Goal: Task Accomplishment & Management: Use online tool/utility

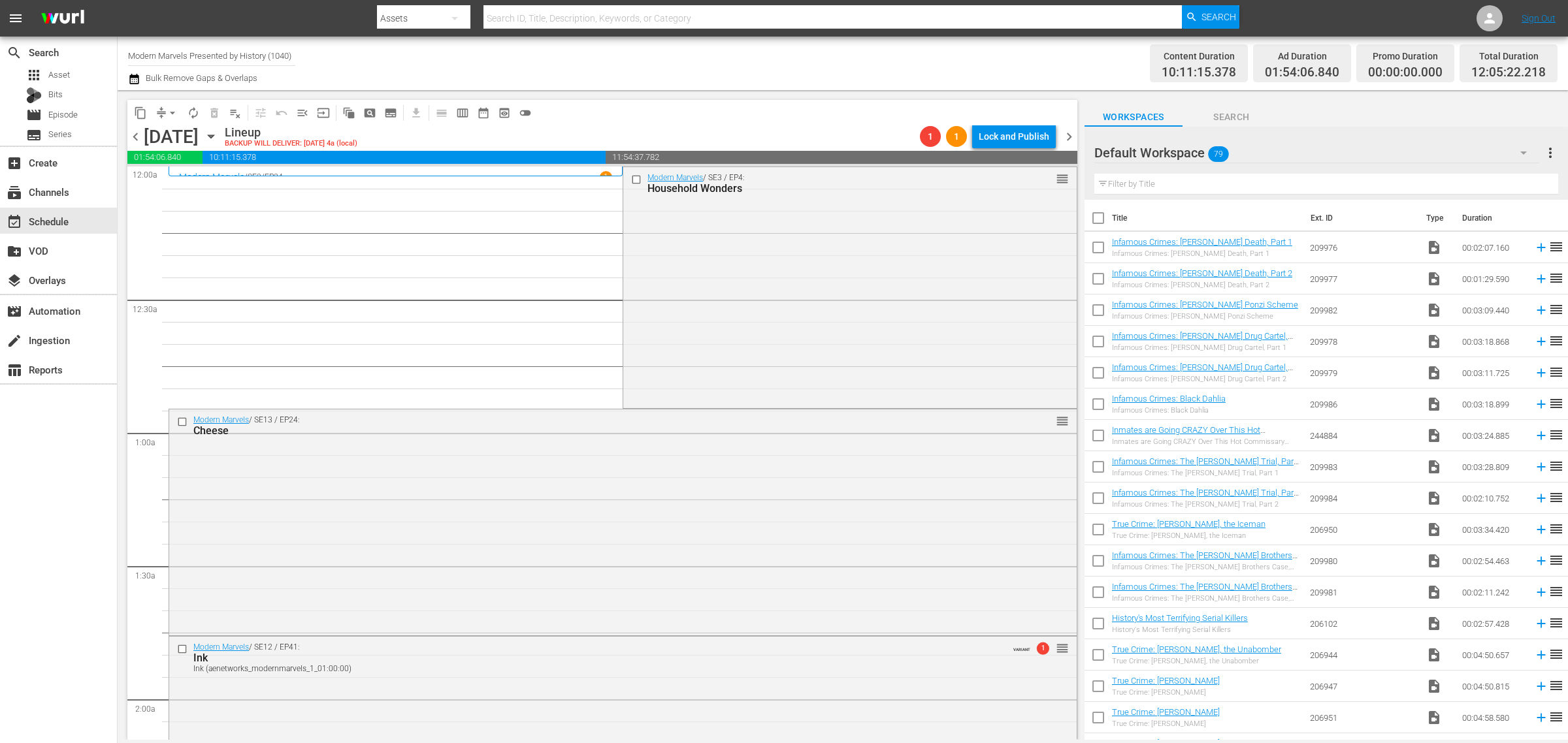
click at [785, 50] on div "Channel Title Modern Marvels Presented by History (1040) Bulk Remove Gaps & Ove…" at bounding box center [518, 64] width 780 height 47
click at [125, 53] on div "Channel Title Modern Marvels Presented by History (1040) Bulk Remove Gaps & Ove…" at bounding box center [842, 63] width 1450 height 53
drag, startPoint x: 127, startPoint y: 53, endPoint x: 552, endPoint y: 81, distance: 425.9
click at [551, 81] on div "Channel Title Modern Marvels Presented by History (1040) Bulk Remove Gaps & Ove…" at bounding box center [518, 64] width 780 height 47
type input "de"
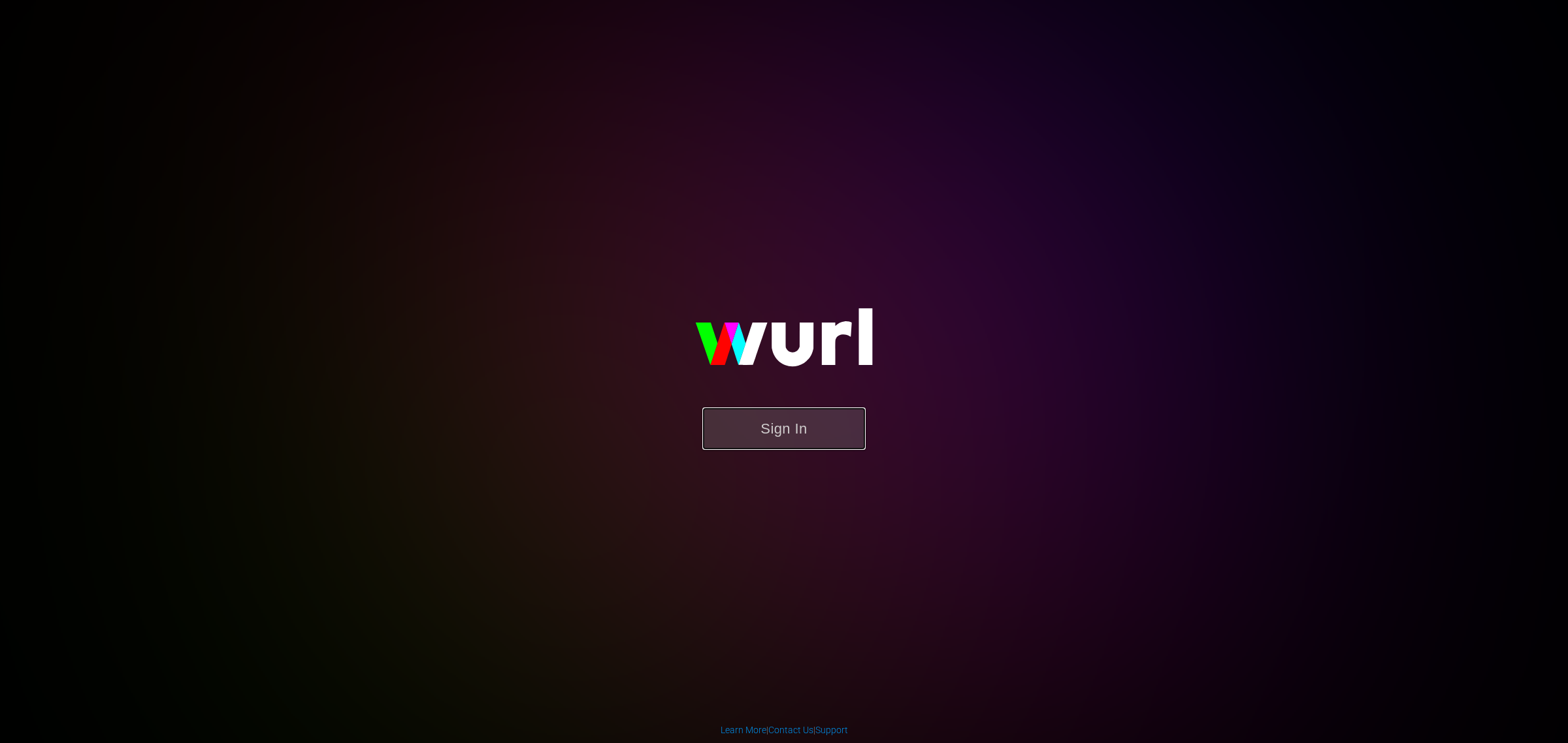
click at [762, 434] on button "Sign In" at bounding box center [783, 428] width 163 height 42
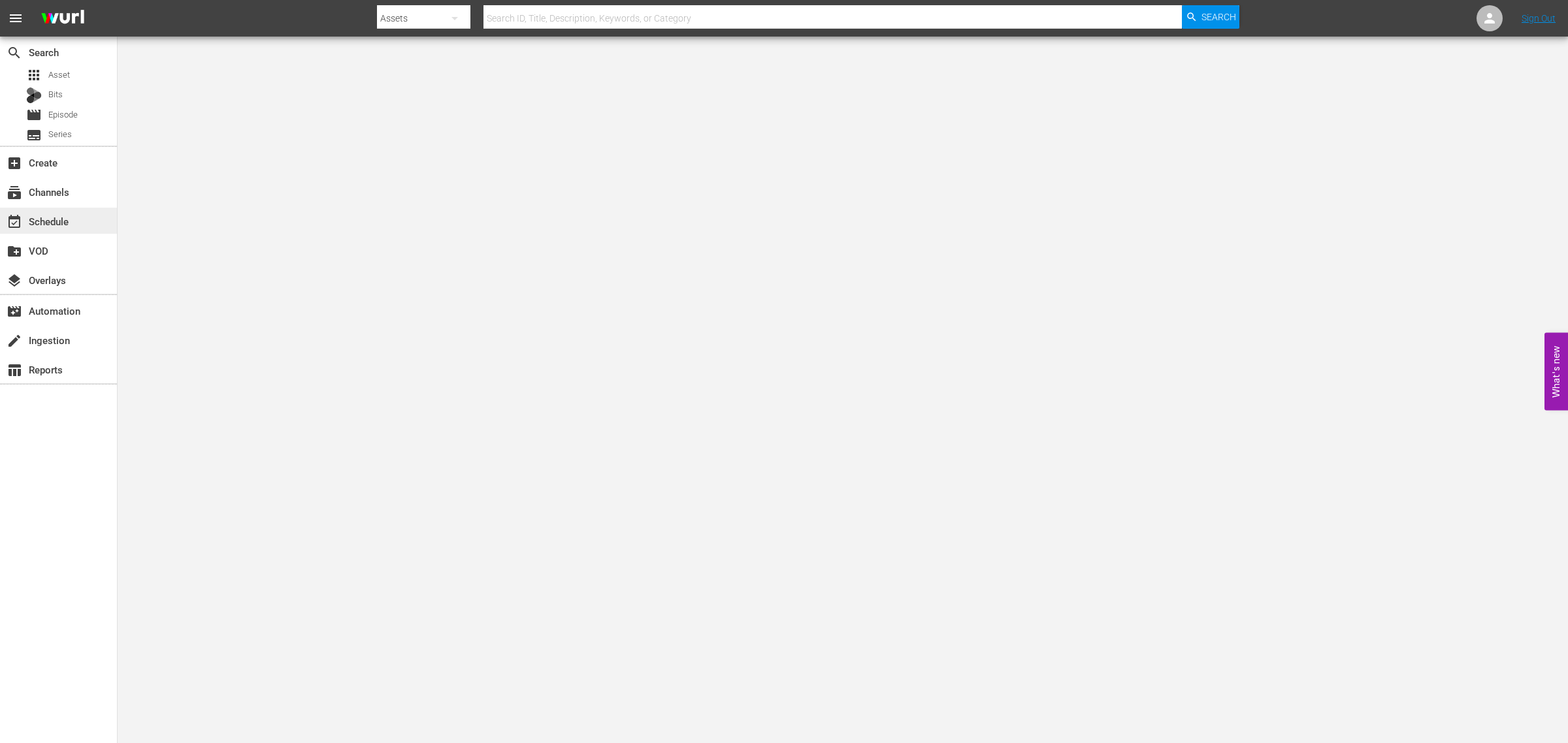
click at [31, 225] on div "event_available Schedule" at bounding box center [36, 220] width 73 height 12
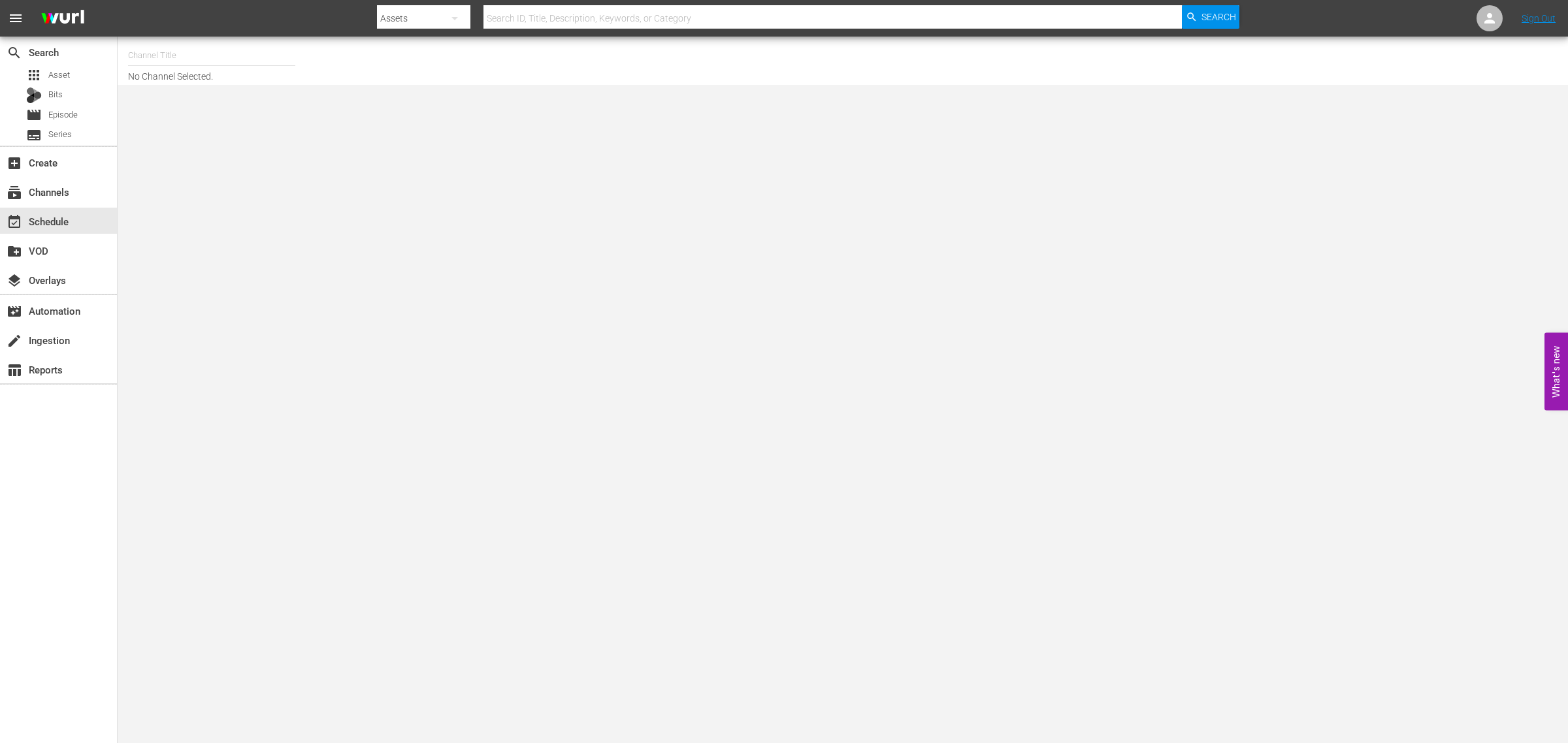
click at [198, 49] on input "text" at bounding box center [212, 55] width 167 height 31
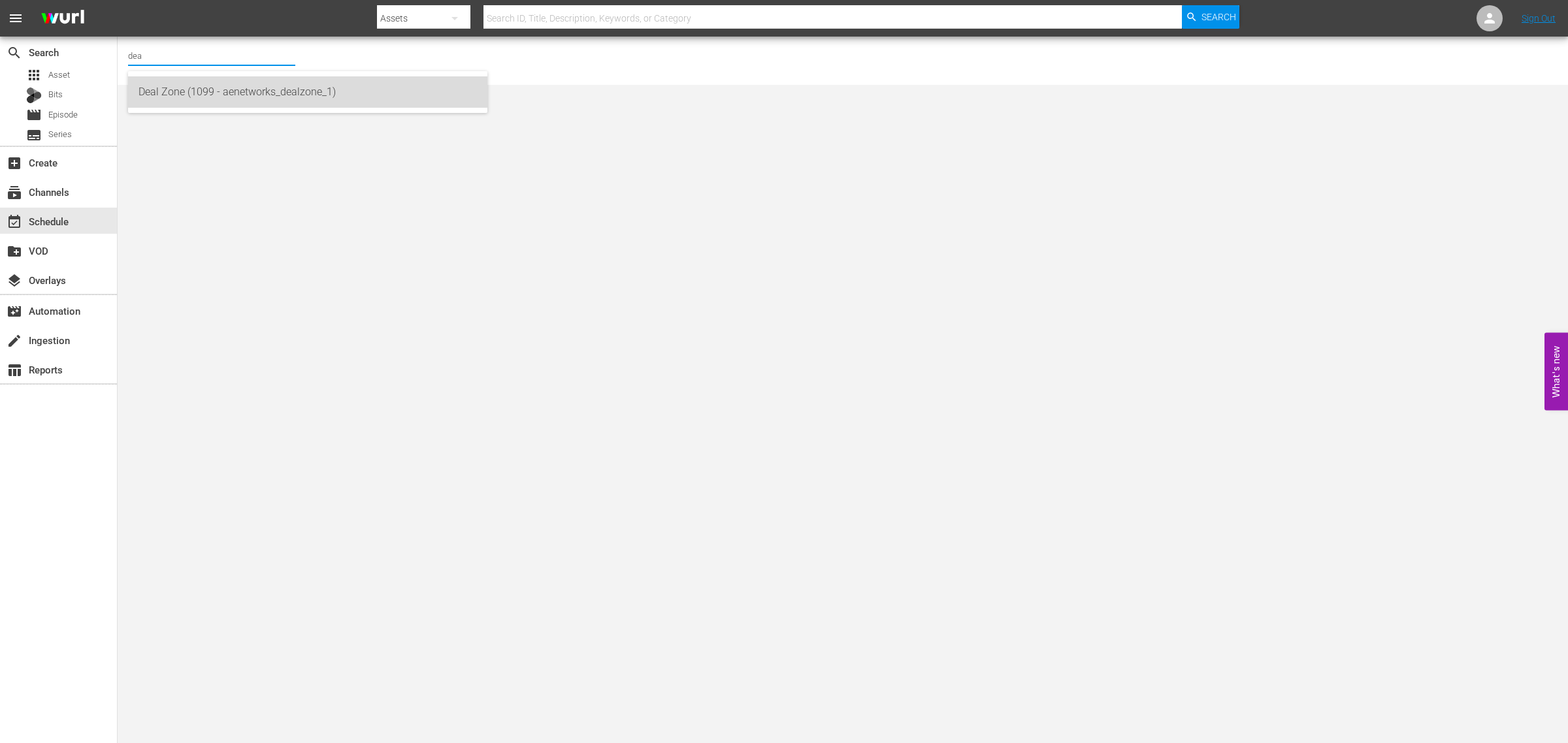
click at [226, 89] on div "Deal Zone (1099 - aenetworks_dealzone_1)" at bounding box center [308, 92] width 339 height 31
type input "Deal Zone (1099 - aenetworks_dealzone_1)"
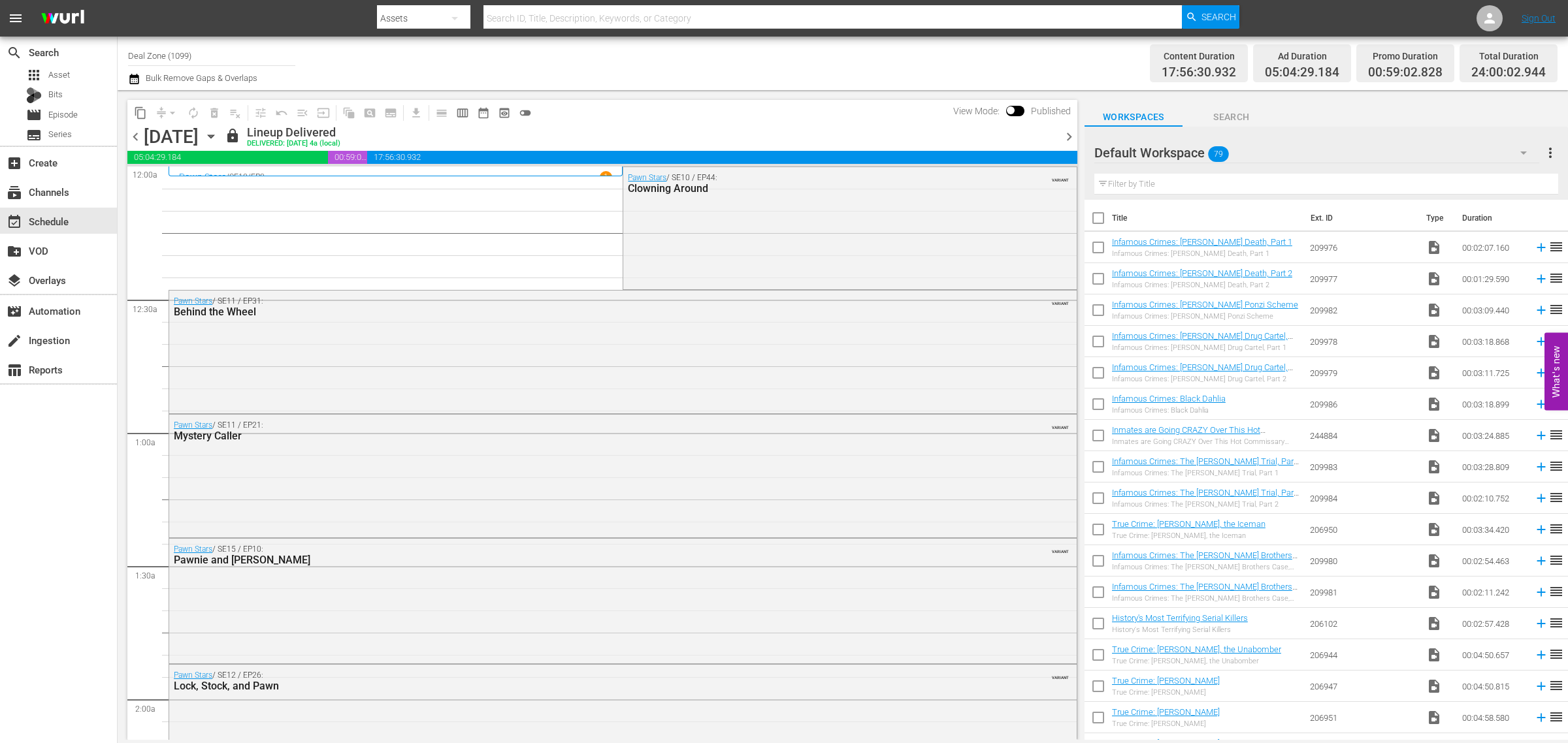
click at [218, 135] on icon "button" at bounding box center [211, 136] width 14 height 14
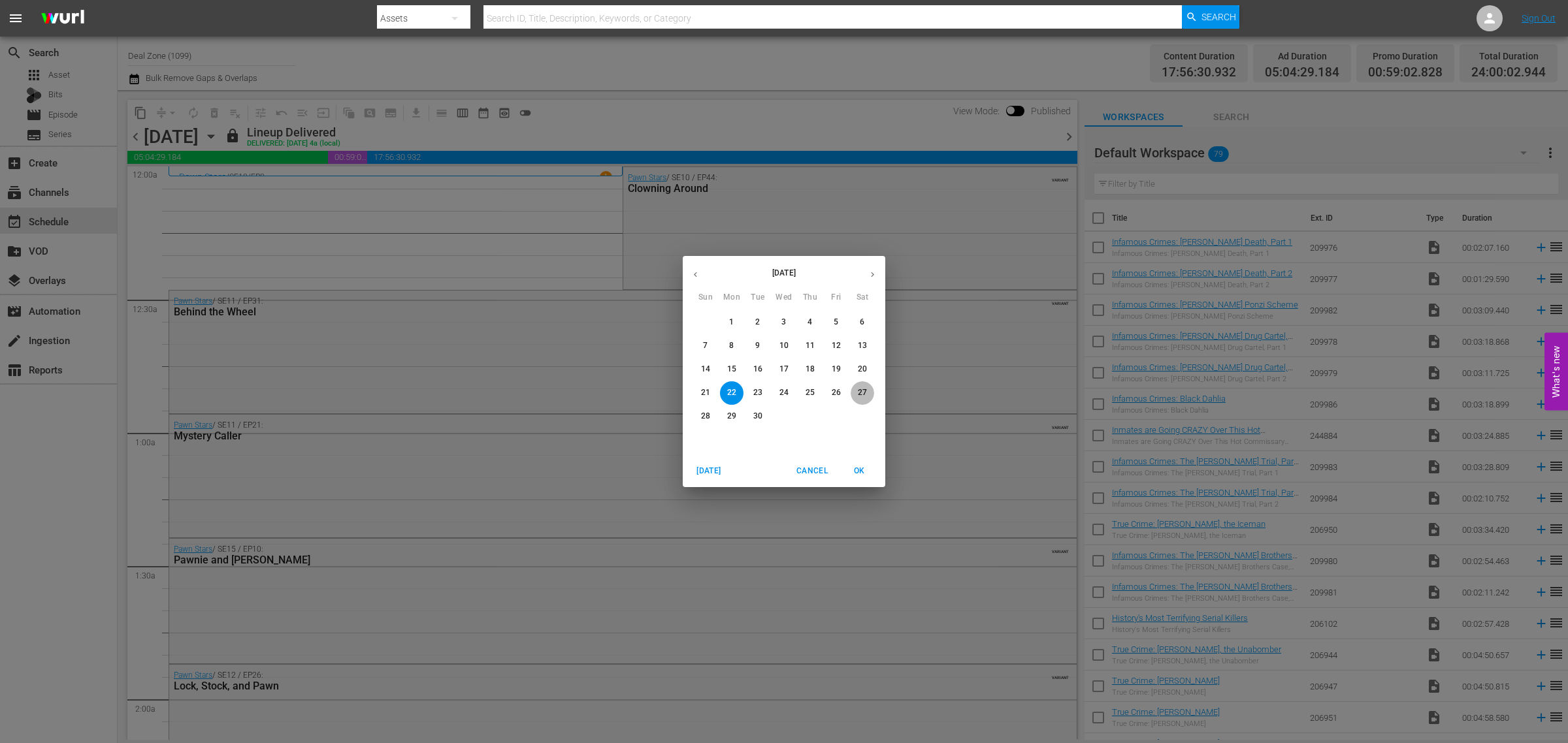
click at [867, 390] on span "27" at bounding box center [862, 393] width 24 height 11
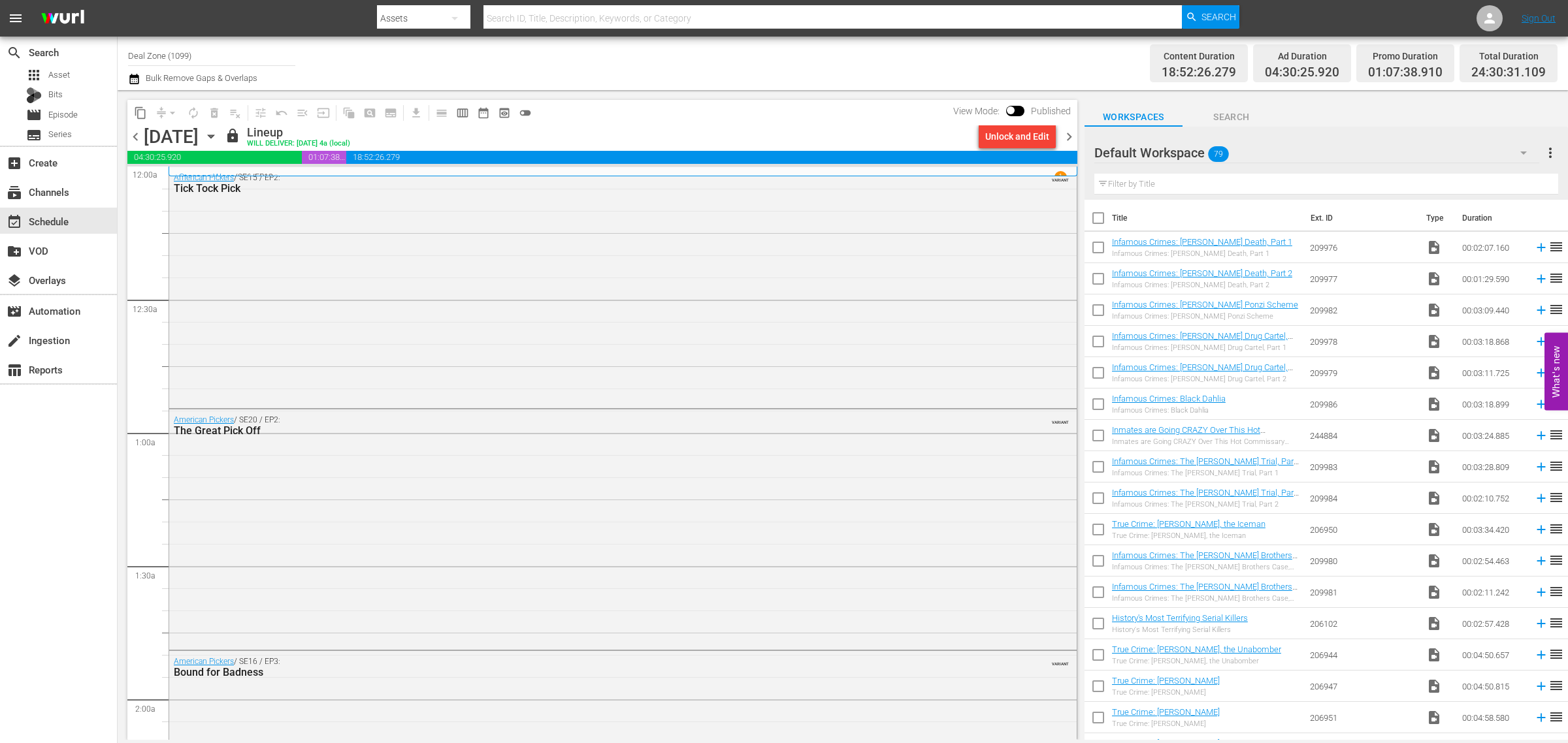
click at [1067, 132] on span "chevron_right" at bounding box center [1069, 137] width 16 height 16
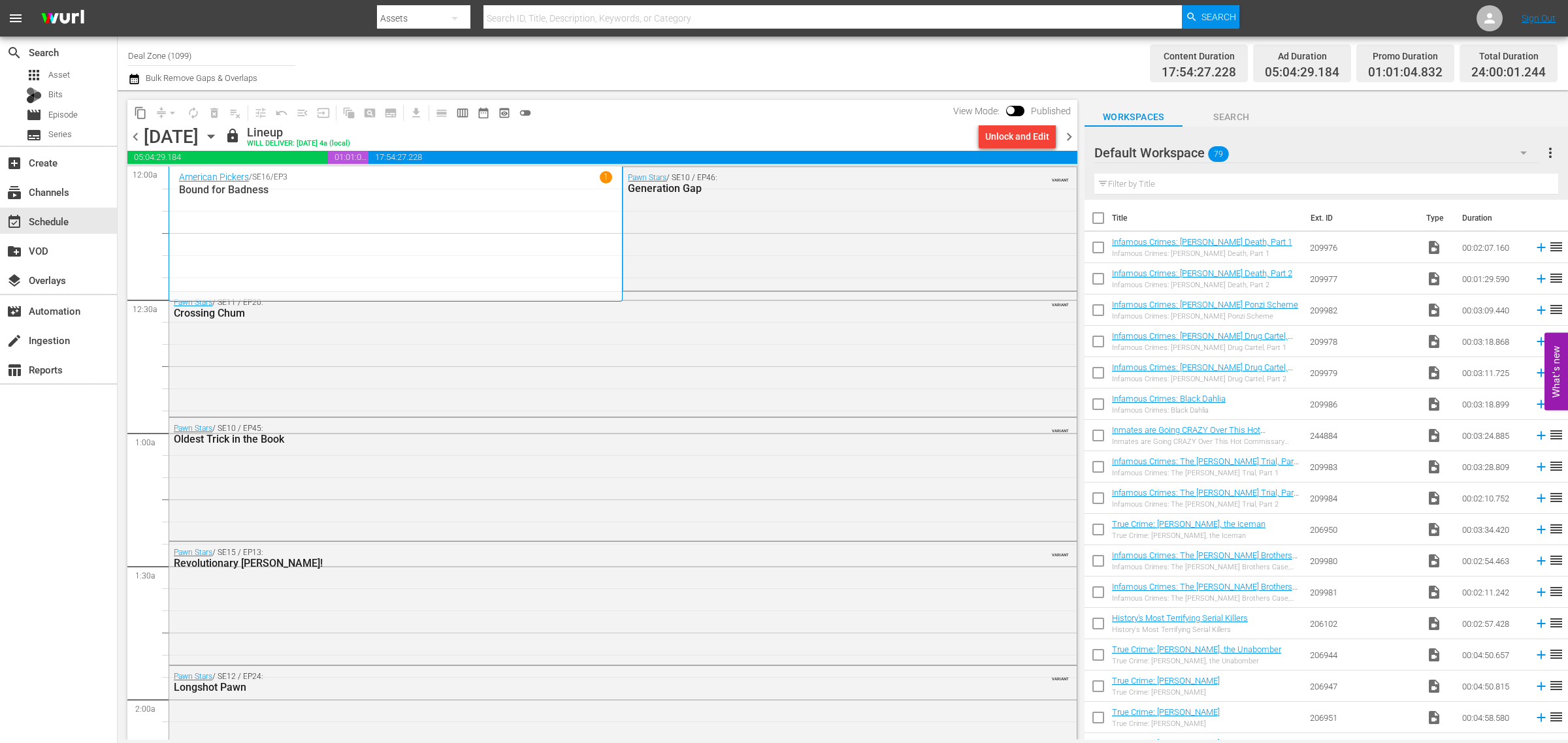
click at [1069, 134] on span "chevron_right" at bounding box center [1069, 137] width 16 height 16
click at [132, 132] on span "chevron_left" at bounding box center [135, 137] width 16 height 16
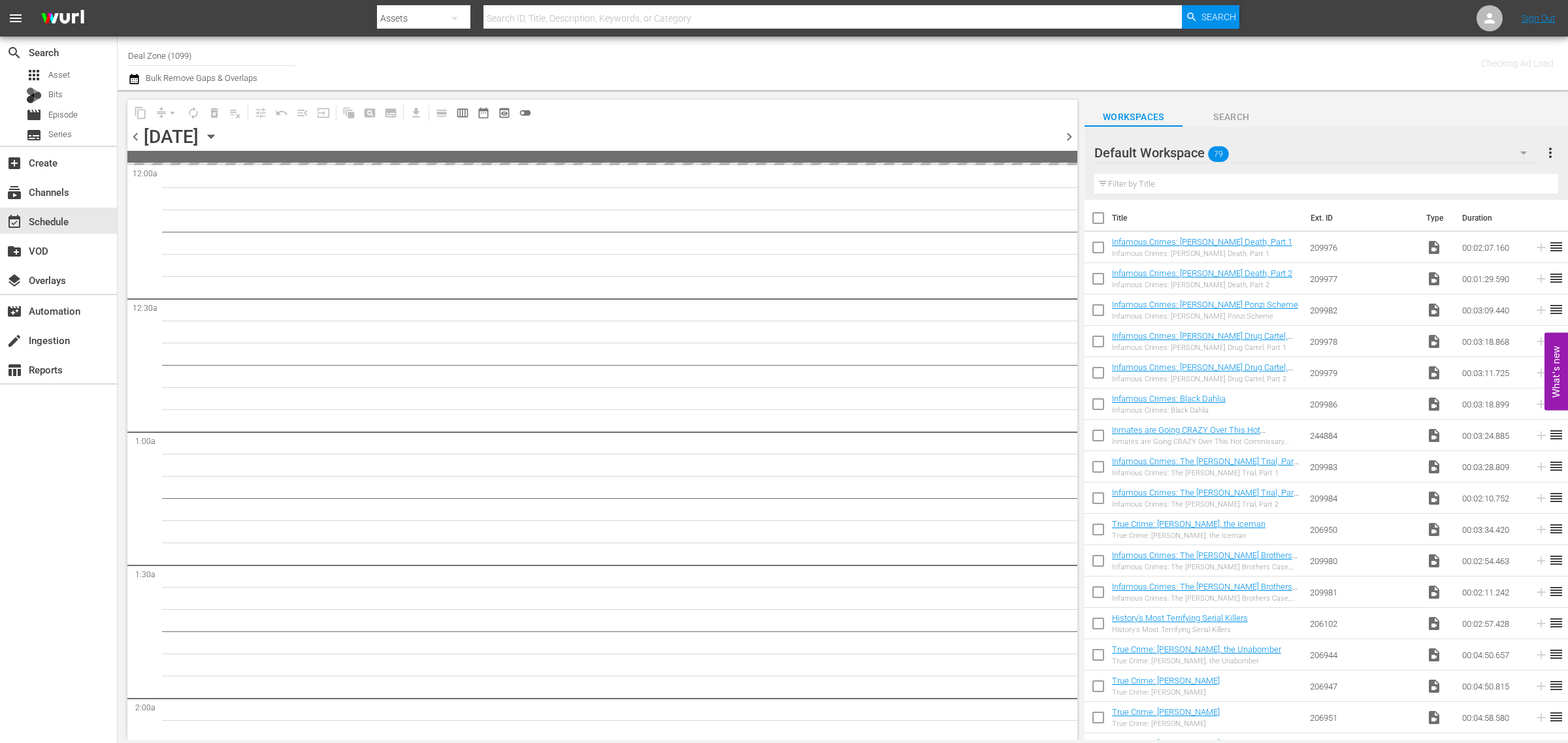
click at [132, 132] on span "chevron_left" at bounding box center [135, 137] width 16 height 16
click at [745, 72] on div "Channel Title Deal Zone (1099) Bulk Remove Gaps & Overlaps" at bounding box center [518, 64] width 780 height 47
click at [783, 44] on div "Channel Title Deal Zone (1099) Bulk Remove Gaps & Overlaps" at bounding box center [518, 64] width 780 height 47
click at [789, 62] on div "Channel Title Deal Zone (1099) Bulk Remove Gaps & Overlaps" at bounding box center [518, 64] width 780 height 47
drag, startPoint x: 226, startPoint y: 53, endPoint x: -160, endPoint y: 8, distance: 388.6
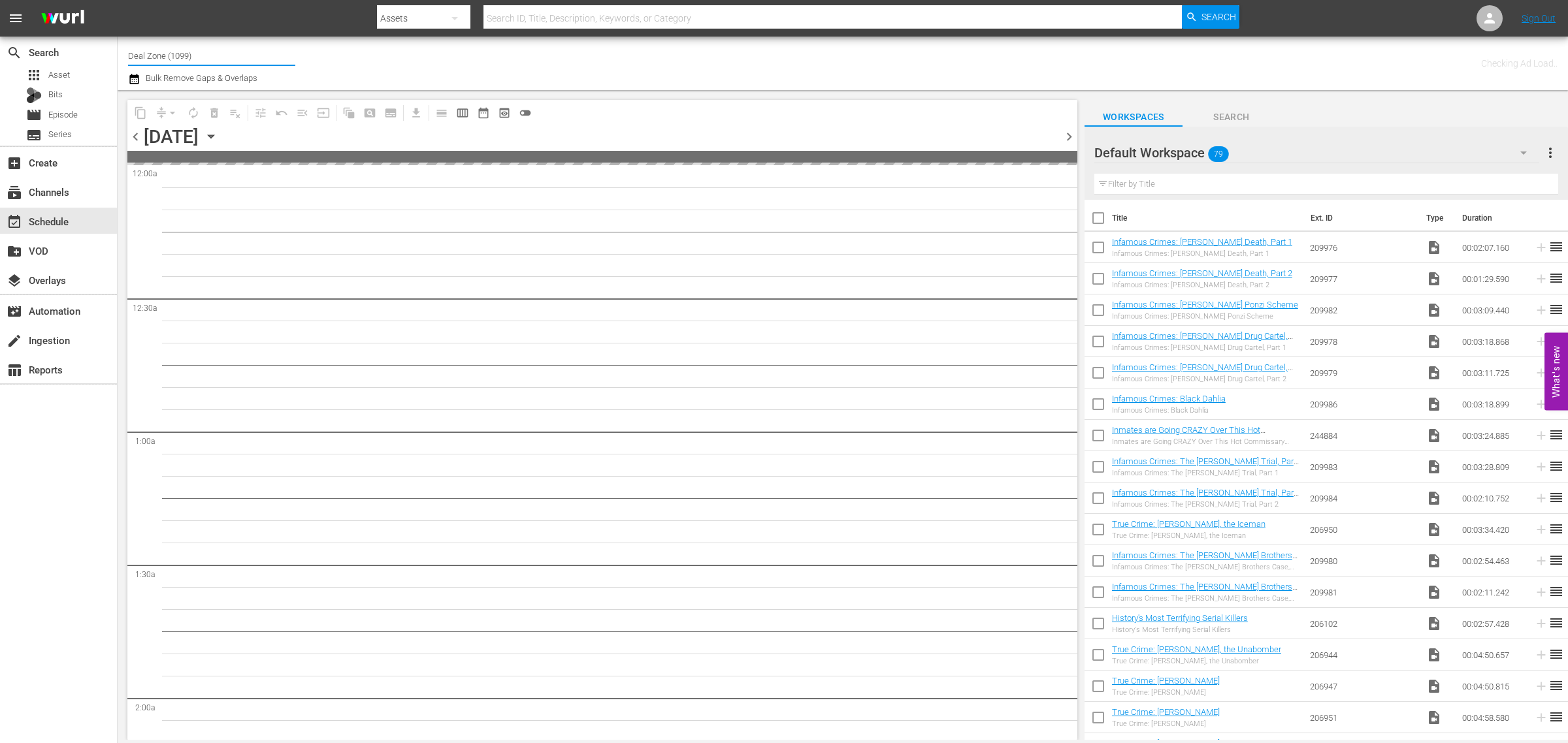
click at [0, 8] on html "menu Search By Assets Search ID, Title, Description, Keywords, or Category Sear…" at bounding box center [784, 371] width 1568 height 743
click at [740, 72] on div "Channel Title crim Bulk Remove Gaps & Overlaps" at bounding box center [518, 64] width 780 height 47
click at [794, 83] on div "Channel Title crim Bulk Remove Gaps & Overlaps" at bounding box center [518, 64] width 780 height 47
click at [445, 57] on div "Channel Title crim Bulk Remove Gaps & Overlaps" at bounding box center [518, 64] width 780 height 47
click at [199, 55] on input "crim" at bounding box center [212, 55] width 167 height 31
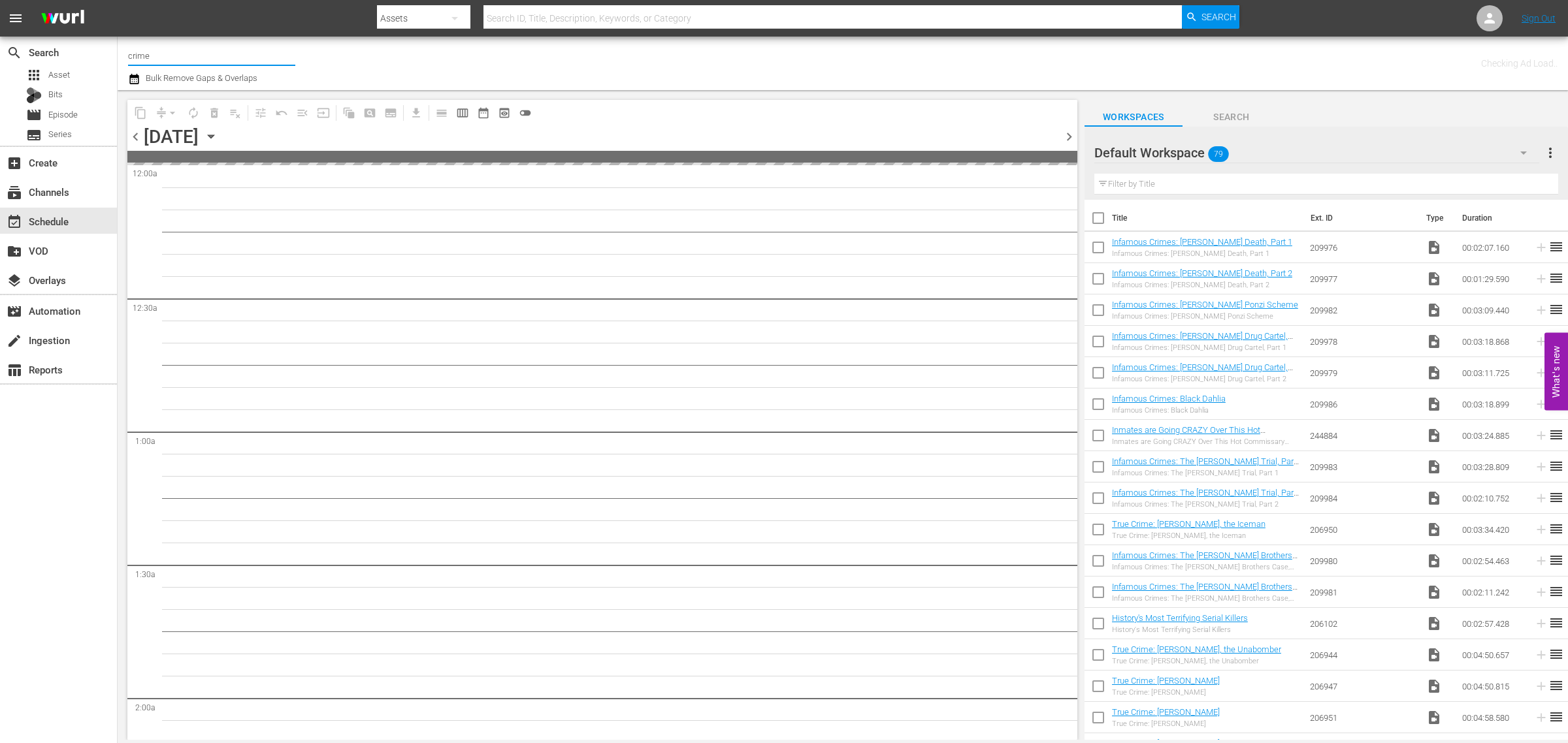
type input "crime"
click at [373, 60] on div "Channel Title crime Bulk Remove Gaps & Overlaps" at bounding box center [518, 64] width 780 height 47
drag, startPoint x: 189, startPoint y: 58, endPoint x: -121, endPoint y: 34, distance: 310.9
click at [0, 34] on html "menu Search By Assets Search ID, Title, Description, Keywords, or Category Sear…" at bounding box center [784, 371] width 1568 height 743
click at [811, 63] on div "Channel Title crime Bulk Remove Gaps & Overlaps" at bounding box center [518, 64] width 780 height 47
